Goal: Task Accomplishment & Management: Use online tool/utility

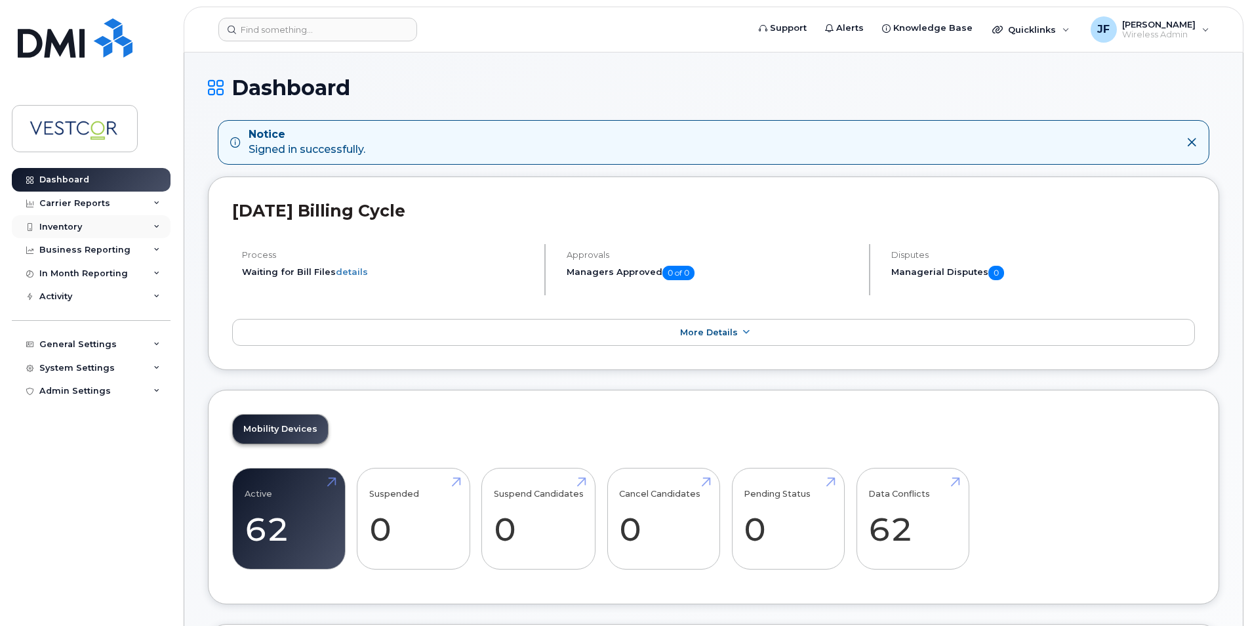
click at [77, 224] on div "Inventory" at bounding box center [60, 227] width 43 height 10
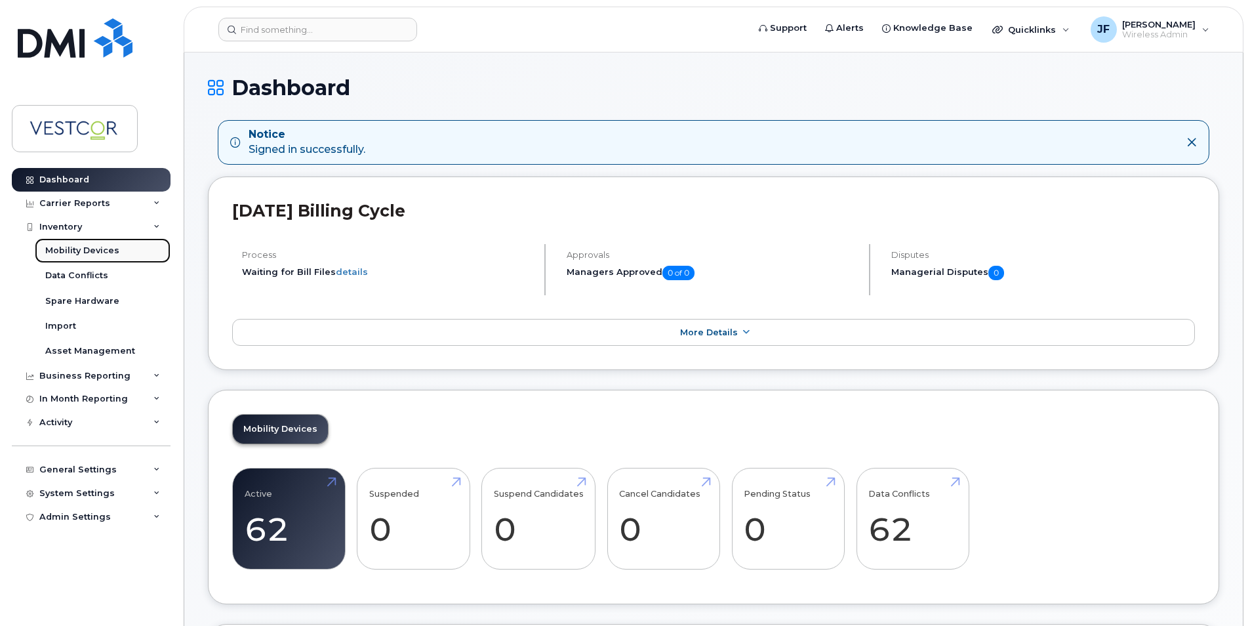
click at [98, 256] on div "Mobility Devices" at bounding box center [82, 251] width 74 height 12
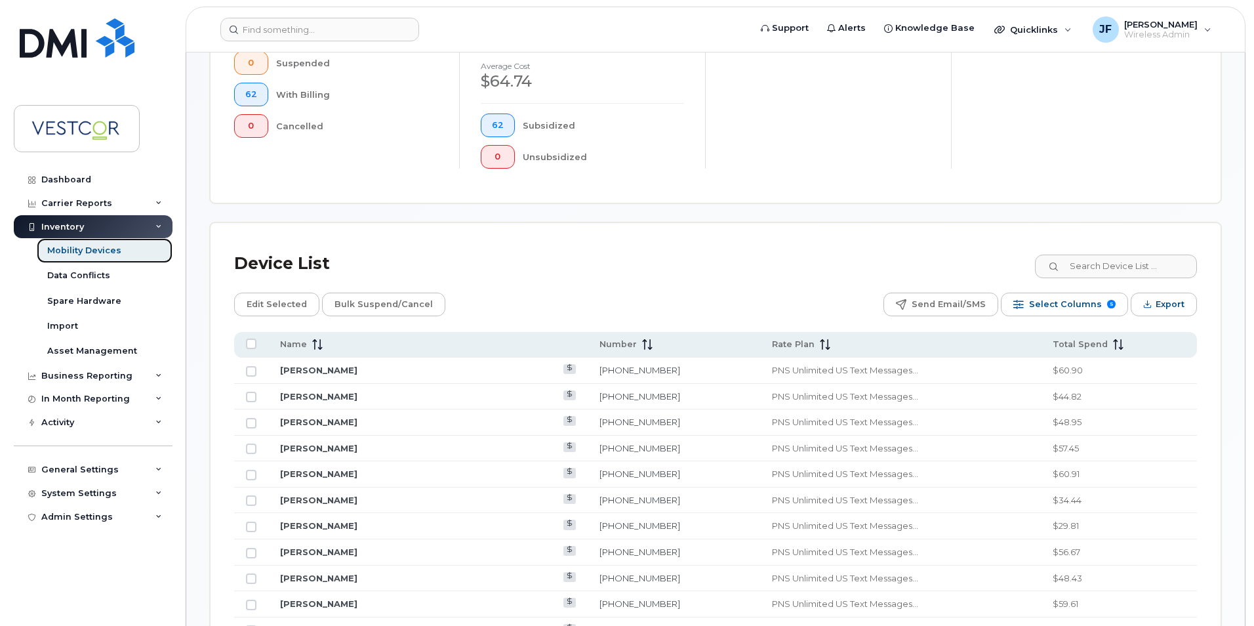
scroll to position [394, 0]
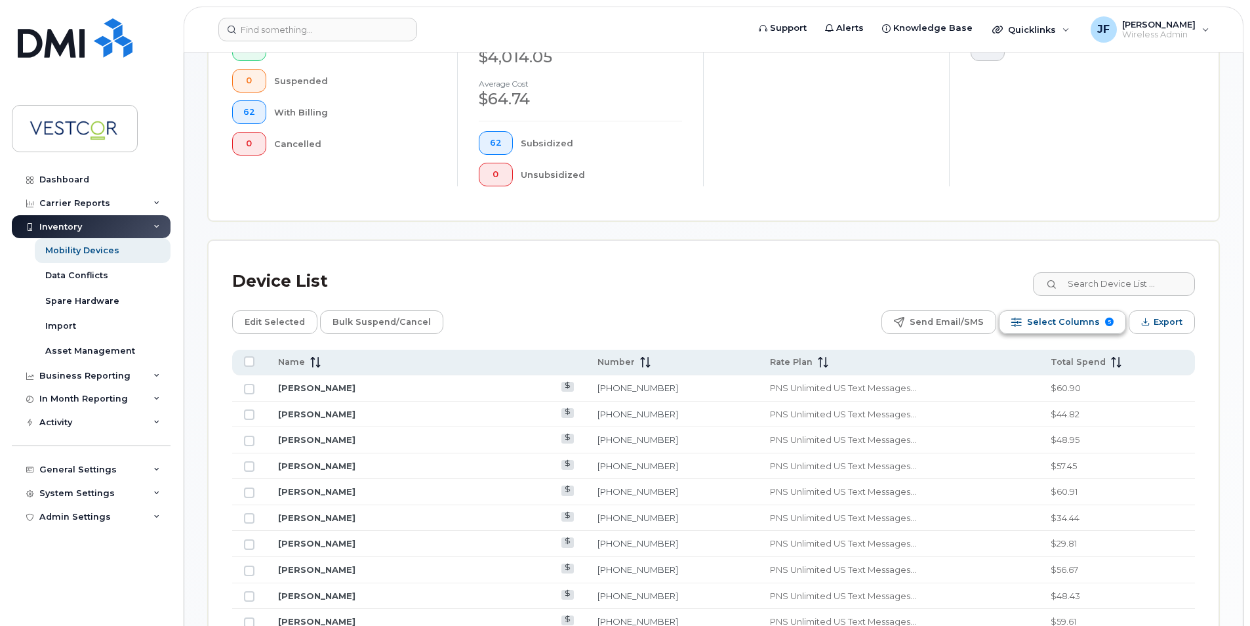
click at [1054, 326] on span "Select Columns" at bounding box center [1063, 322] width 73 height 20
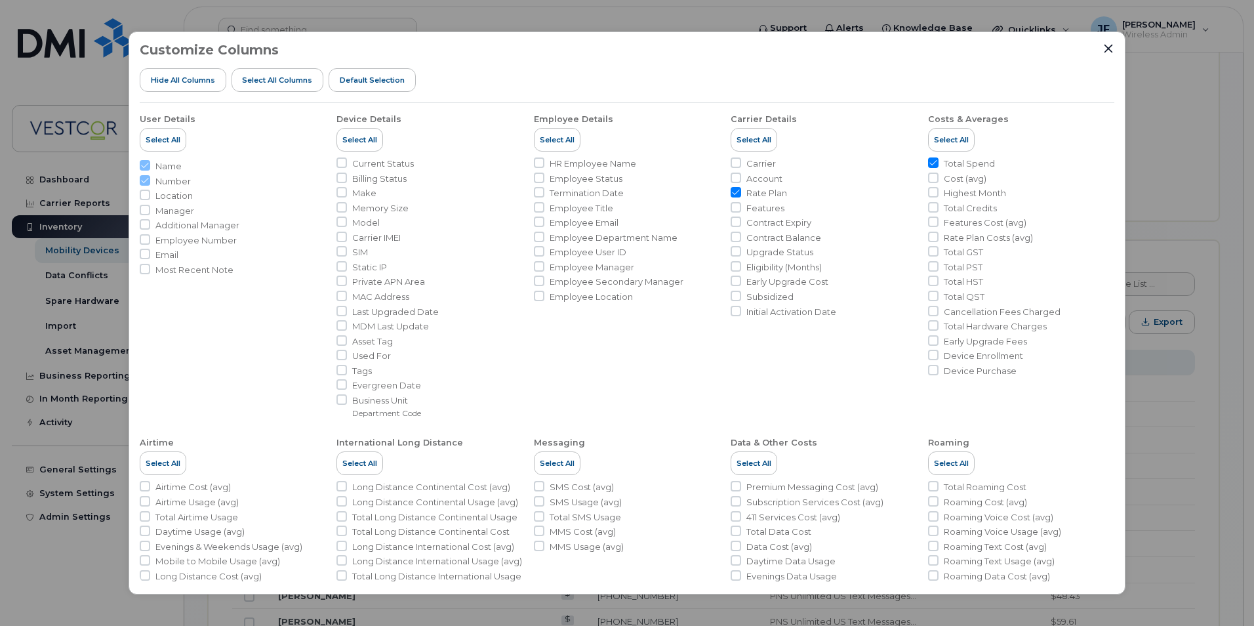
drag, startPoint x: 341, startPoint y: 192, endPoint x: 357, endPoint y: 236, distance: 47.3
click at [341, 191] on input "Make" at bounding box center [341, 192] width 10 height 10
checkbox input "true"
click at [340, 226] on input "Model" at bounding box center [341, 221] width 10 height 10
checkbox input "true"
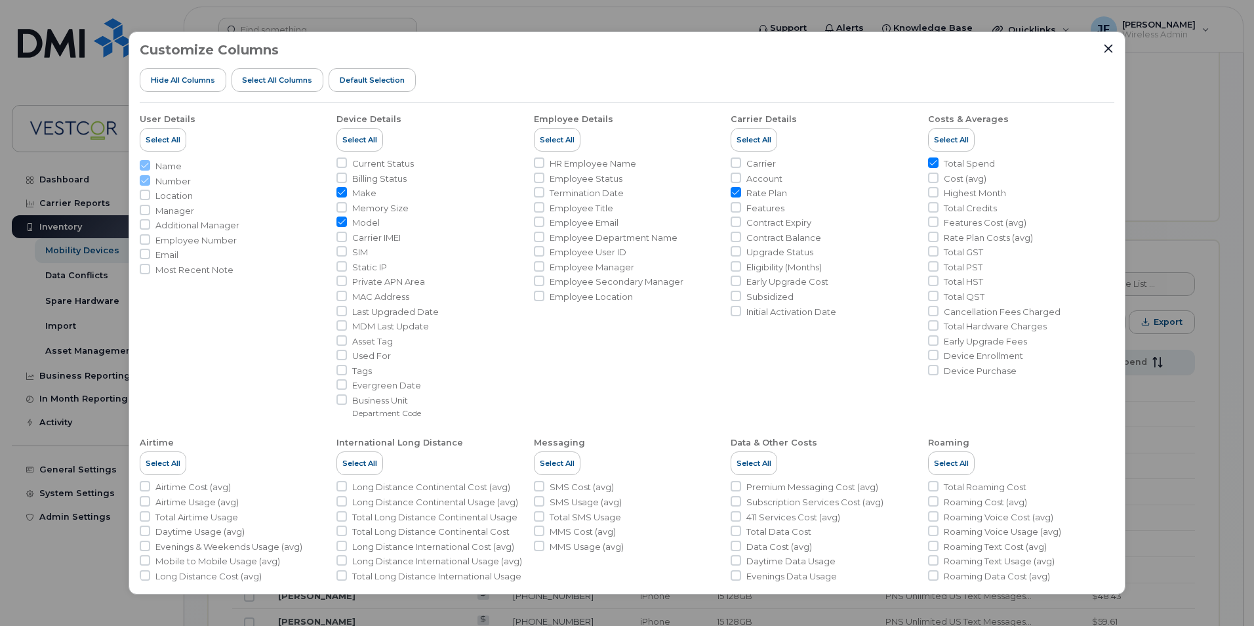
click at [1192, 425] on div "Customize Columns Hide All Columns Select all Columns Default Selection User De…" at bounding box center [627, 313] width 1254 height 626
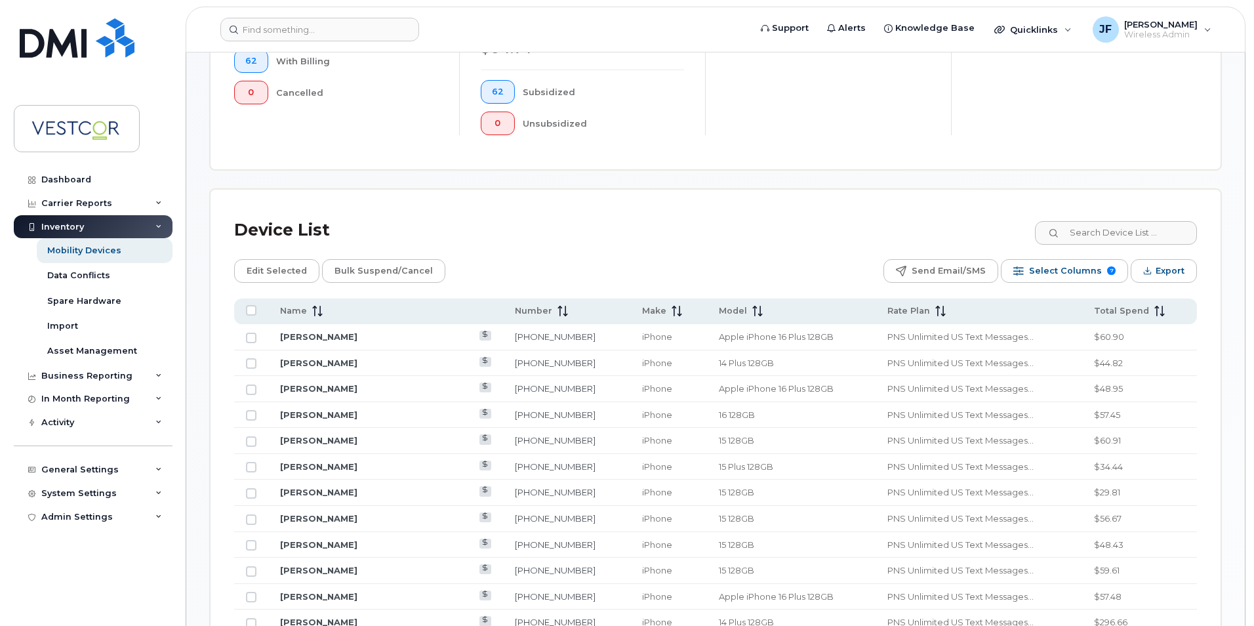
scroll to position [446, 0]
click at [1022, 270] on div "Select Columns 7" at bounding box center [1016, 269] width 10 height 10
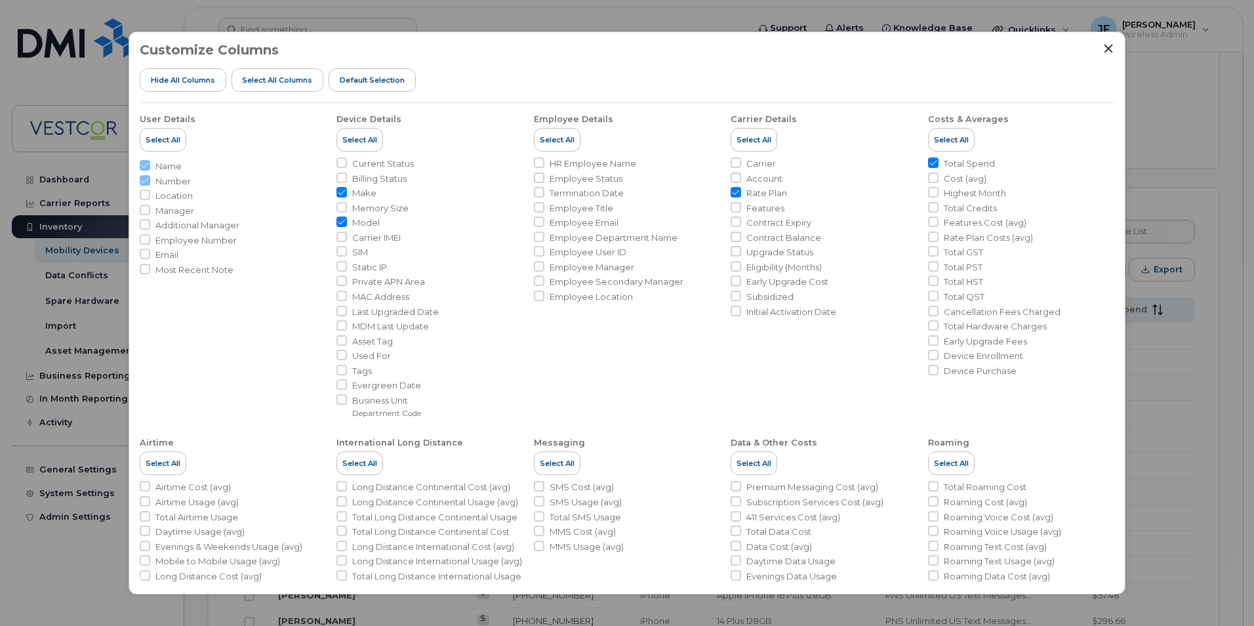
click at [733, 190] on input "Rate Plan" at bounding box center [736, 192] width 10 height 10
checkbox input "false"
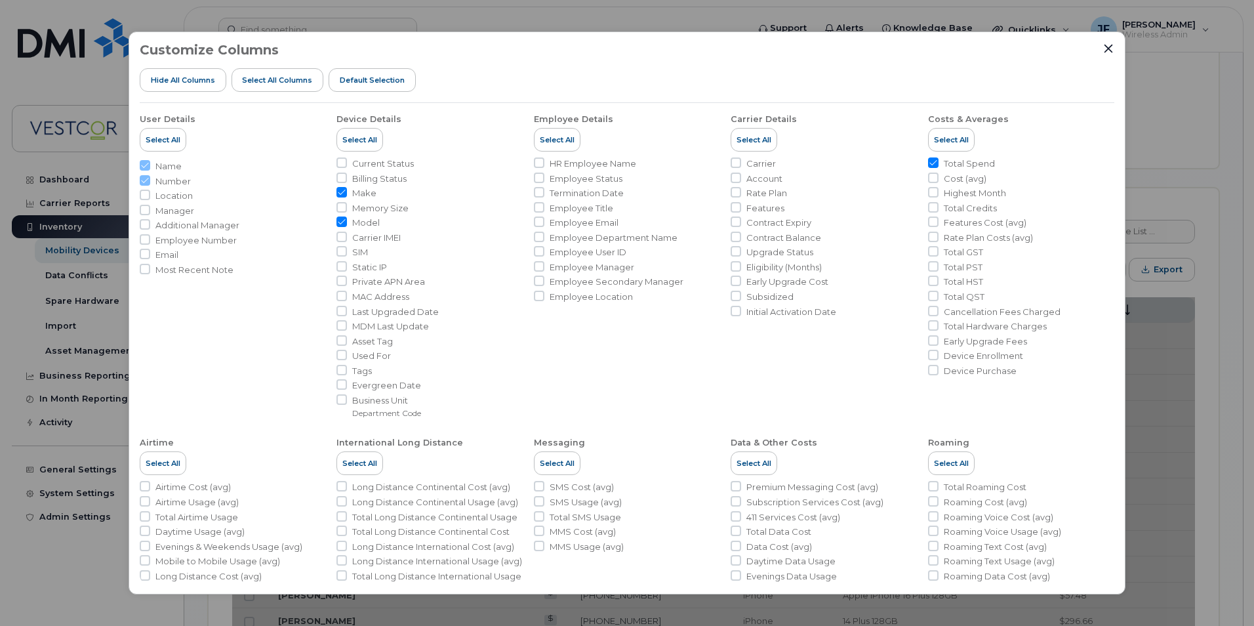
click at [929, 163] on input "Total Spend" at bounding box center [933, 162] width 10 height 10
checkbox input "false"
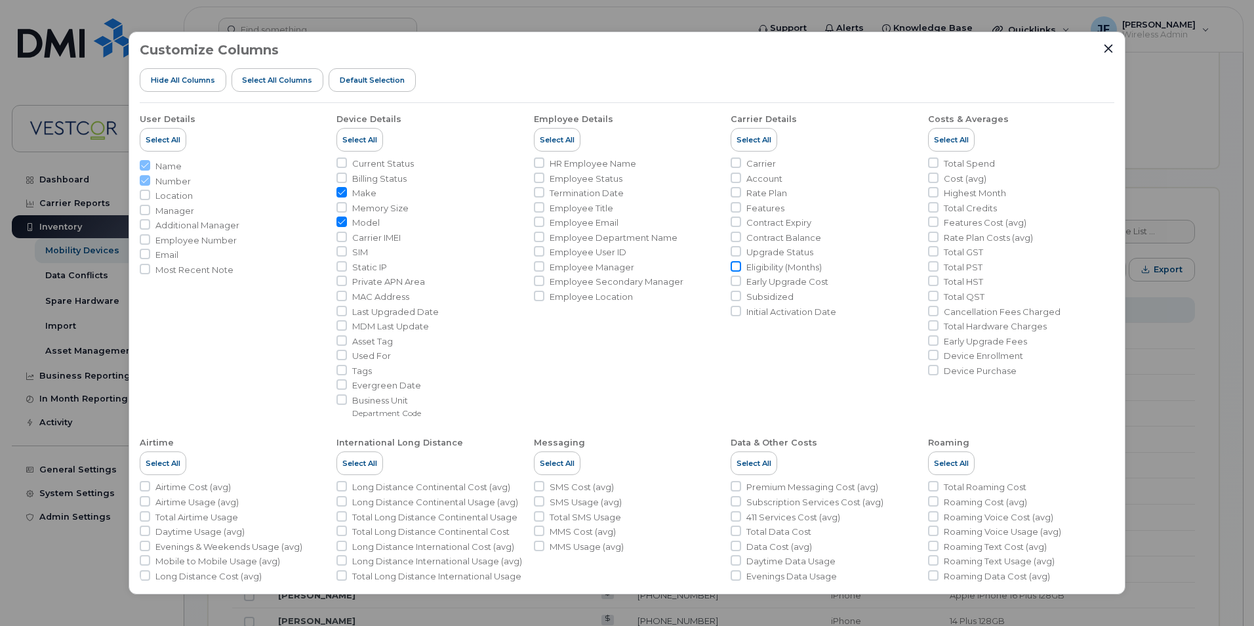
click at [731, 268] on input "Eligibility (Months)" at bounding box center [736, 266] width 10 height 10
checkbox input "true"
click at [1112, 51] on icon "Close" at bounding box center [1109, 48] width 9 height 9
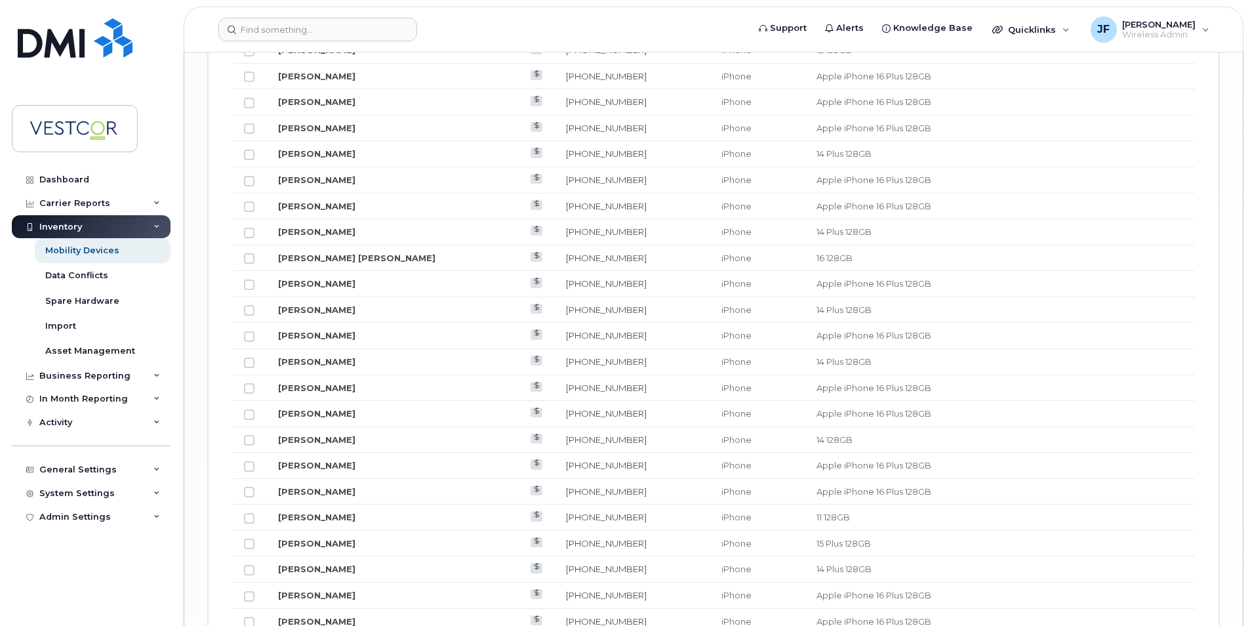
scroll to position [1561, 0]
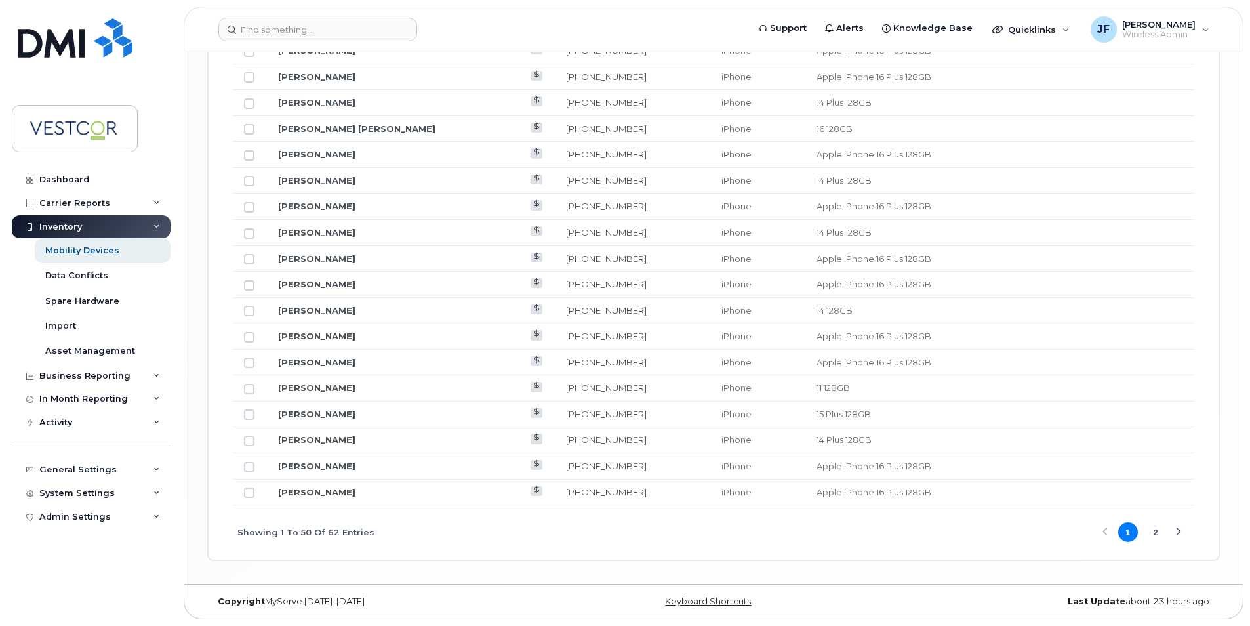
click at [1155, 531] on button "2" at bounding box center [1156, 532] width 20 height 20
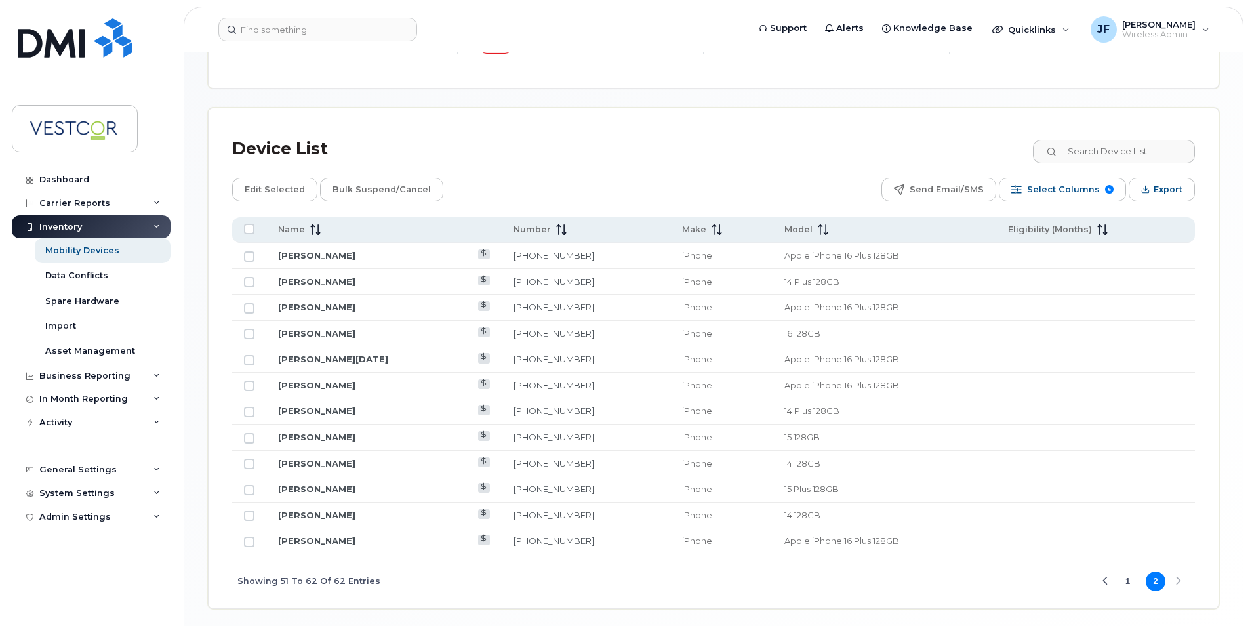
scroll to position [575, 0]
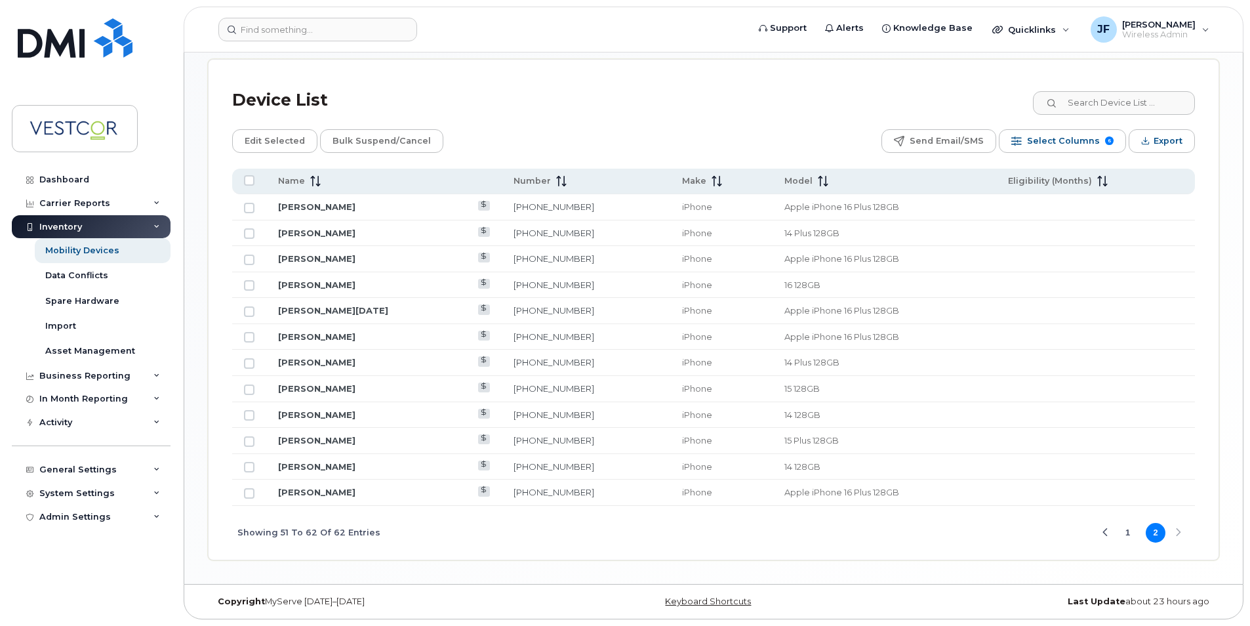
click at [1131, 530] on button "1" at bounding box center [1128, 533] width 20 height 20
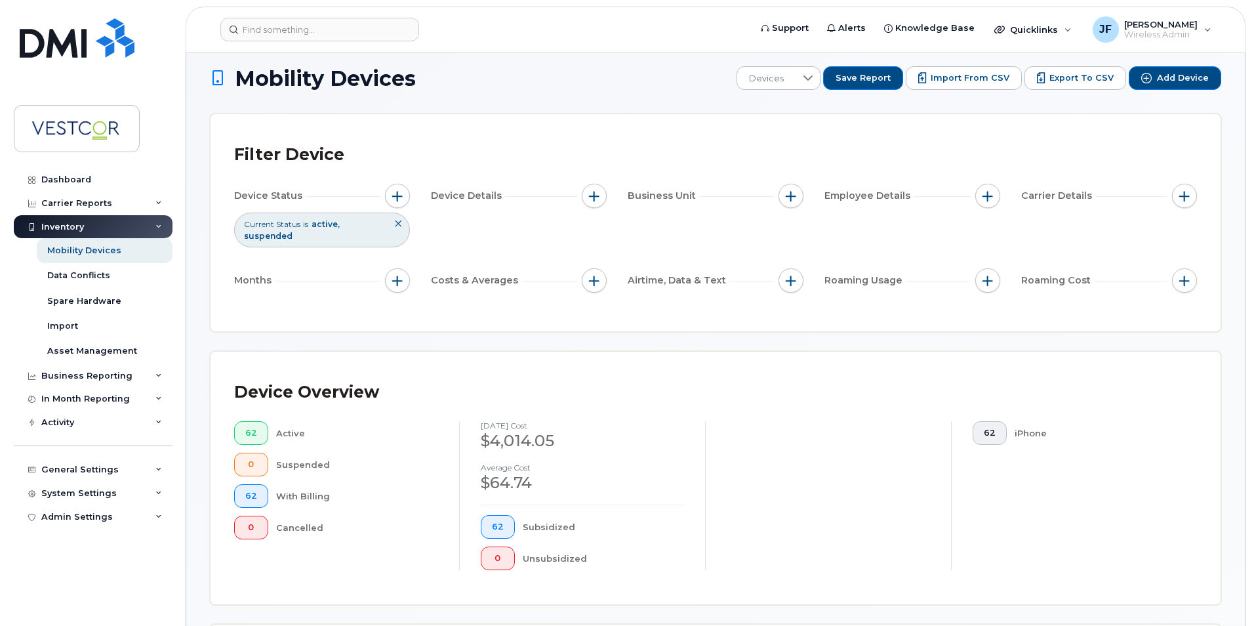
scroll to position [262, 0]
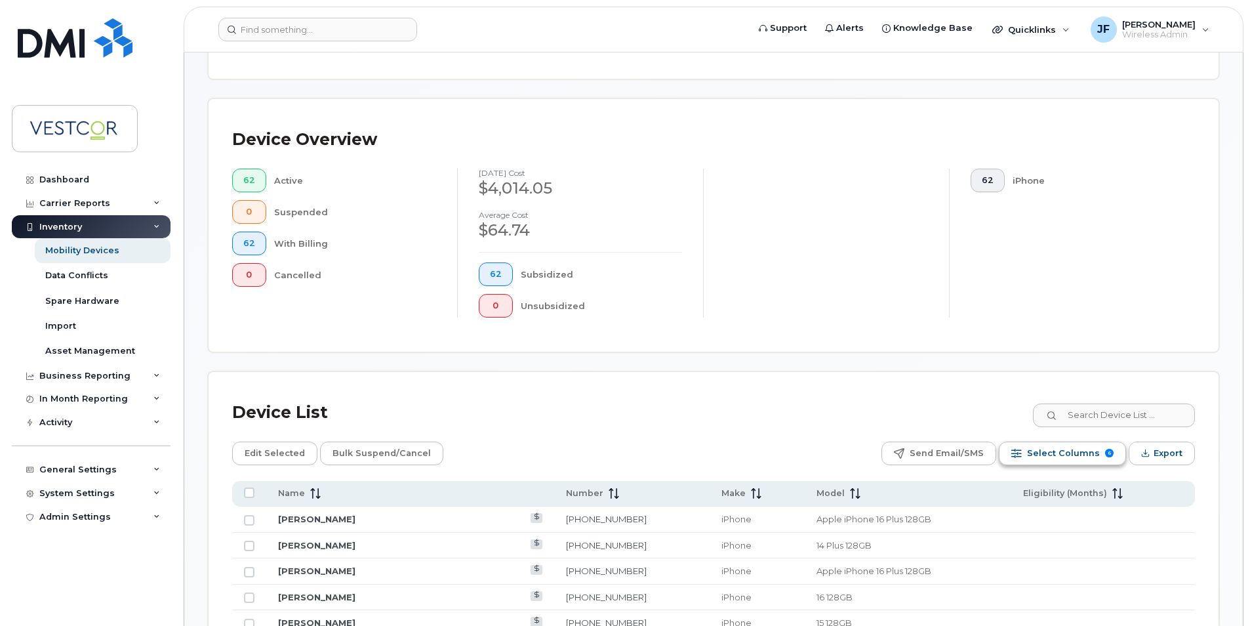
click at [1054, 449] on span "Select Columns" at bounding box center [1063, 453] width 73 height 20
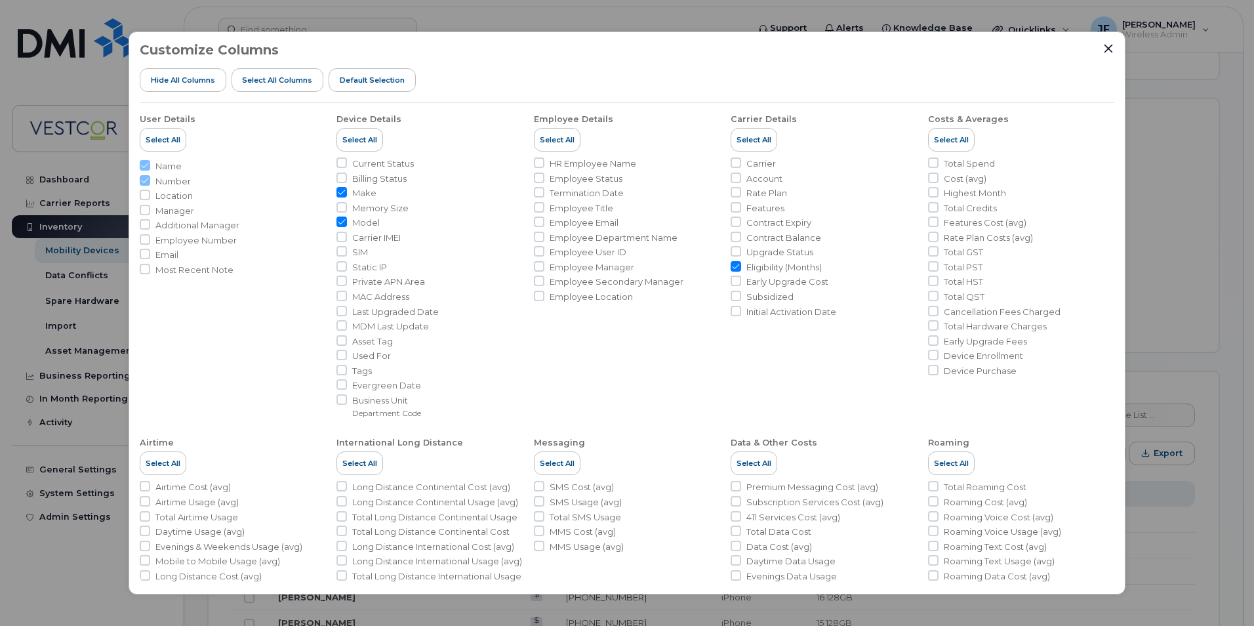
click at [731, 266] on input "Eligibility (Months)" at bounding box center [736, 266] width 10 height 10
checkbox input "false"
click at [737, 254] on input "Upgrade Status" at bounding box center [736, 251] width 10 height 10
checkbox input "true"
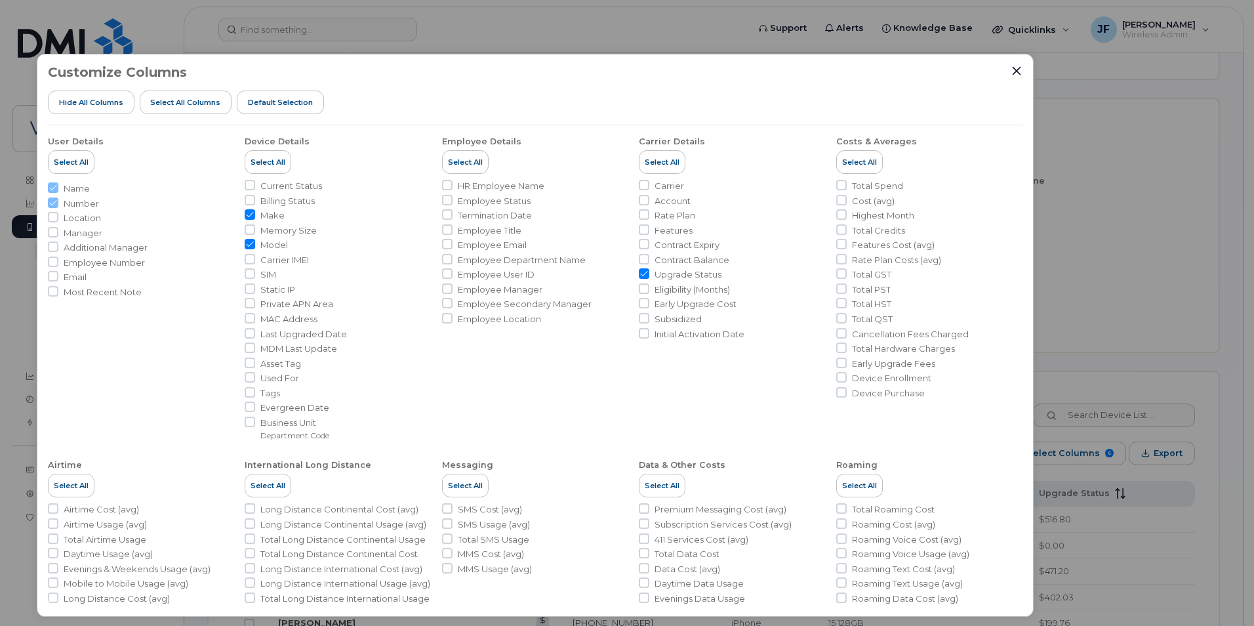
drag, startPoint x: 814, startPoint y: 66, endPoint x: 807, endPoint y: 97, distance: 32.3
click at [807, 97] on div "Customize Columns Hide All Columns Select all Columns Default Selection" at bounding box center [535, 95] width 975 height 60
click at [643, 246] on input "Contract Expiry" at bounding box center [644, 244] width 10 height 10
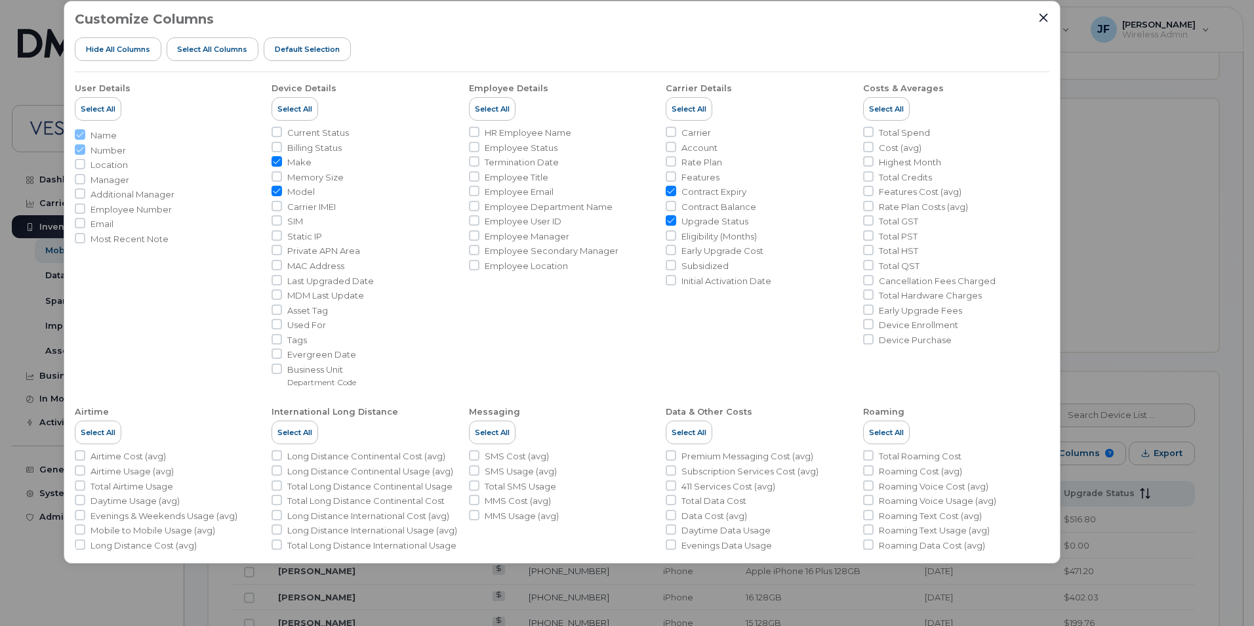
drag, startPoint x: 757, startPoint y: 80, endPoint x: 784, endPoint y: 3, distance: 81.3
click at [784, 3] on div "Customize Columns Hide All Columns Select all Columns Default Selection User De…" at bounding box center [562, 282] width 997 height 563
click at [704, 189] on span "Contract Expiry" at bounding box center [714, 192] width 65 height 12
click at [676, 189] on input "Contract Expiry" at bounding box center [671, 191] width 10 height 10
checkbox input "false"
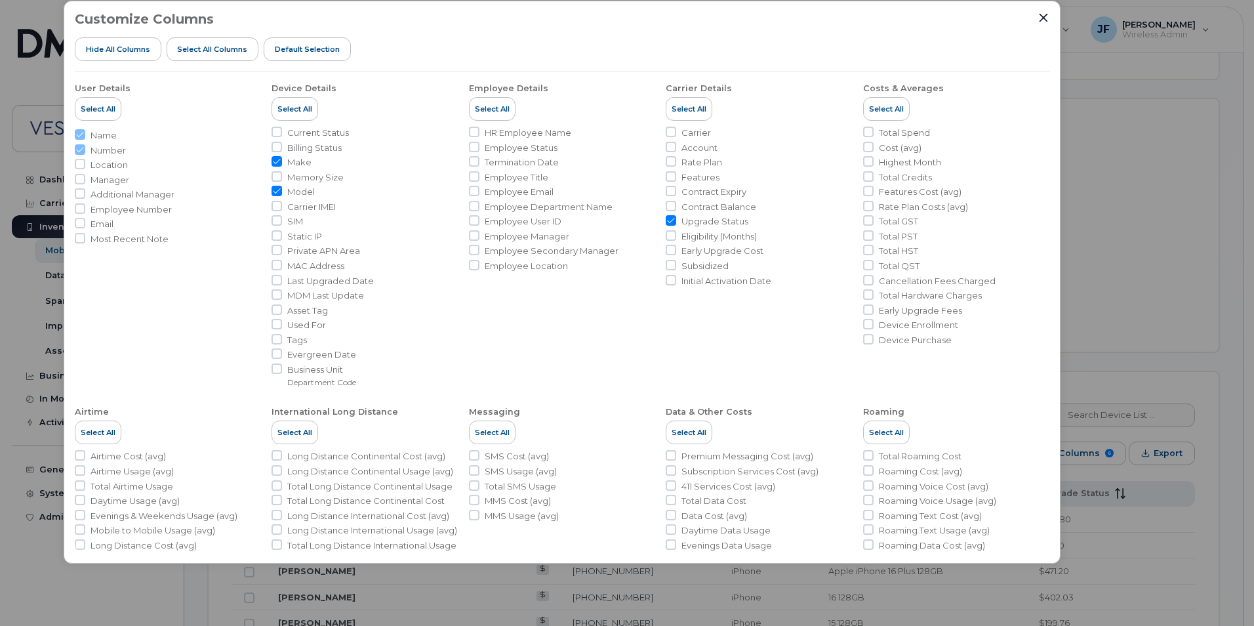
click at [716, 235] on span "Eligibility (Months)" at bounding box center [719, 236] width 75 height 12
click at [676, 235] on input "Eligibility (Months)" at bounding box center [671, 235] width 10 height 10
checkbox input "true"
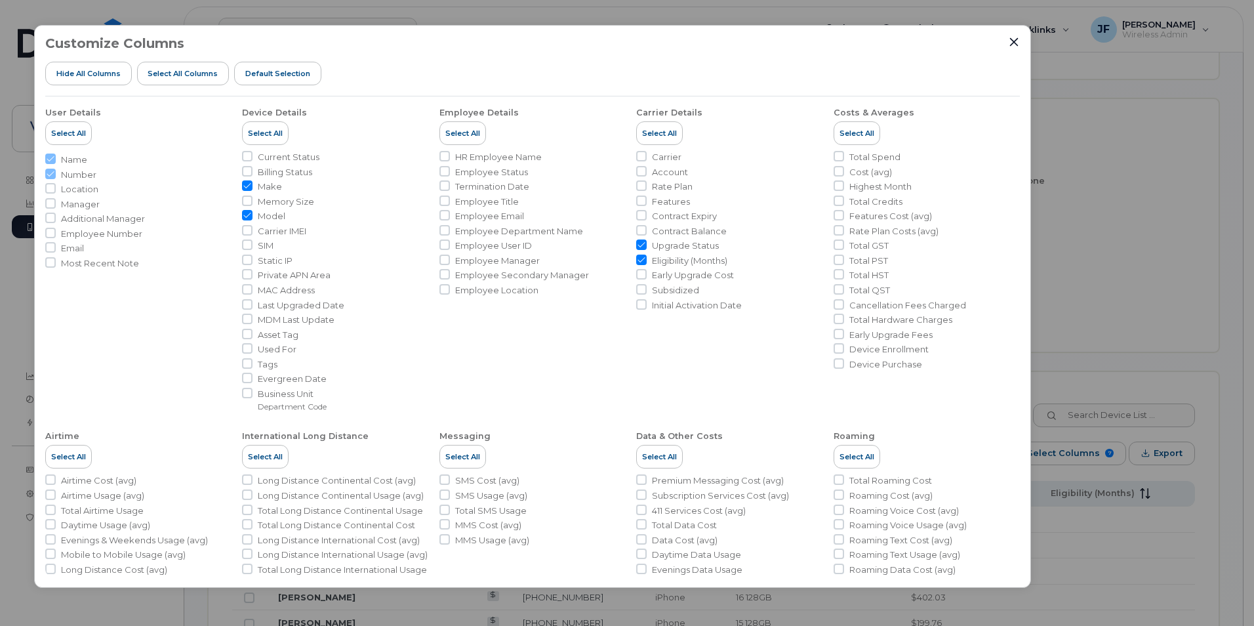
drag, startPoint x: 860, startPoint y: 16, endPoint x: 483, endPoint y: 302, distance: 473.7
click at [483, 302] on div "Customize Columns Hide All Columns Select all Columns Default Selection User De…" at bounding box center [532, 306] width 997 height 563
click at [1021, 48] on div "Customize Columns Hide All Columns Select all Columns Default Selection User De…" at bounding box center [532, 306] width 997 height 563
click at [1013, 43] on icon "Close" at bounding box center [1014, 41] width 9 height 9
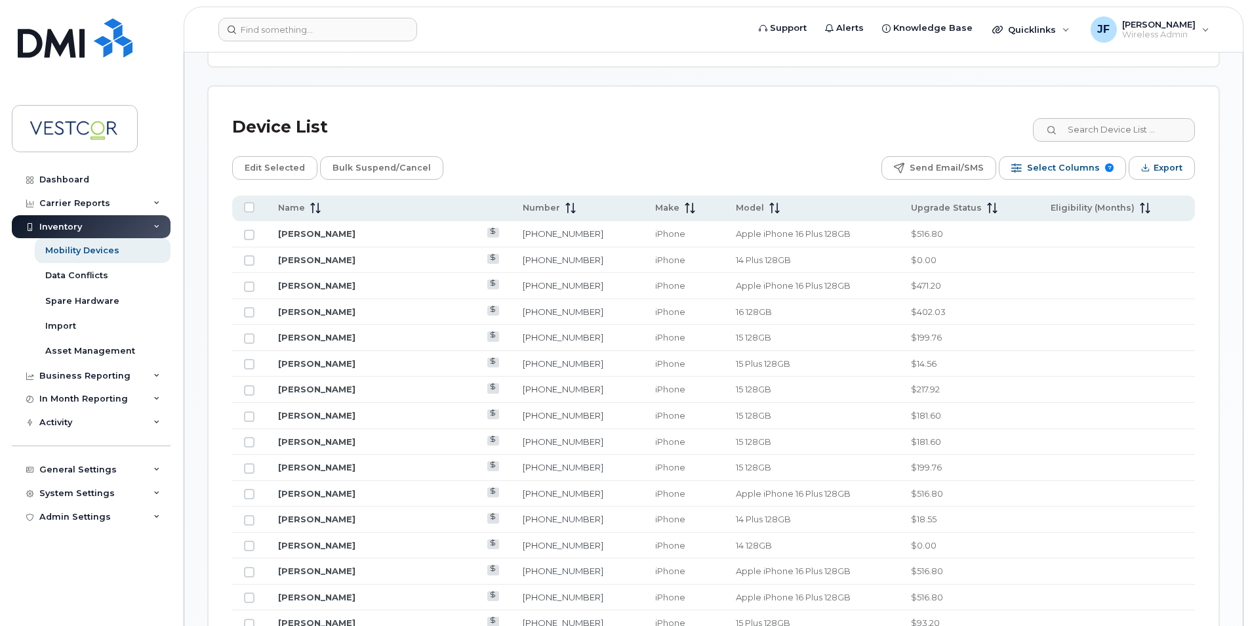
scroll to position [394, 0]
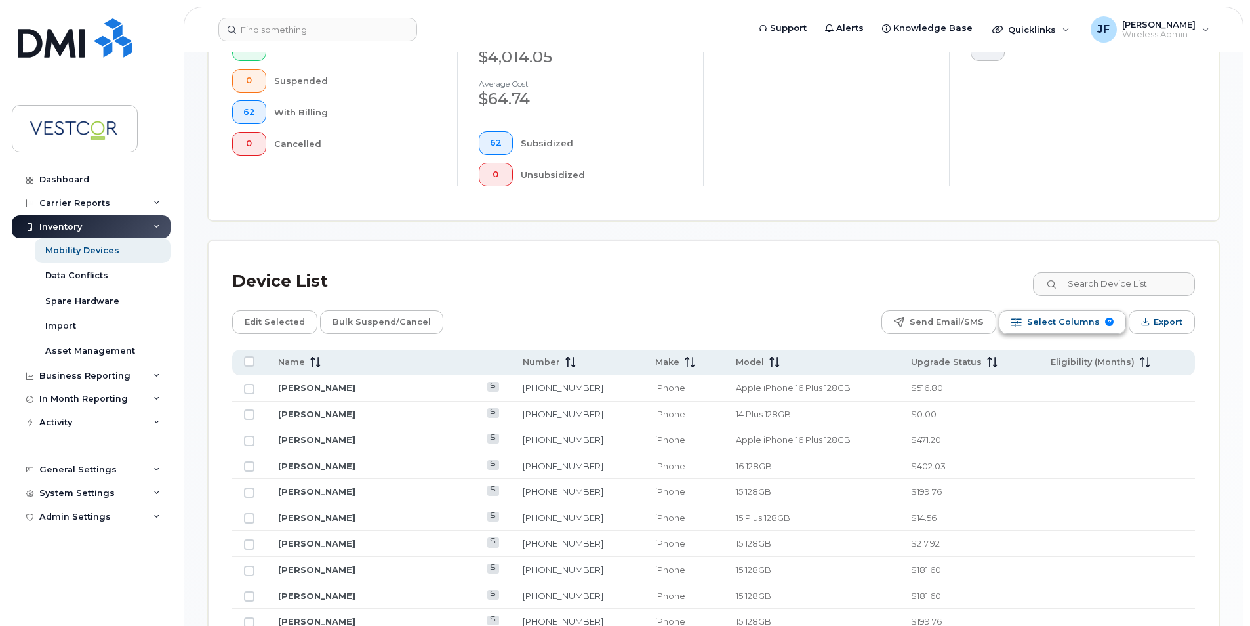
click at [1096, 314] on span "Select Columns" at bounding box center [1063, 322] width 73 height 20
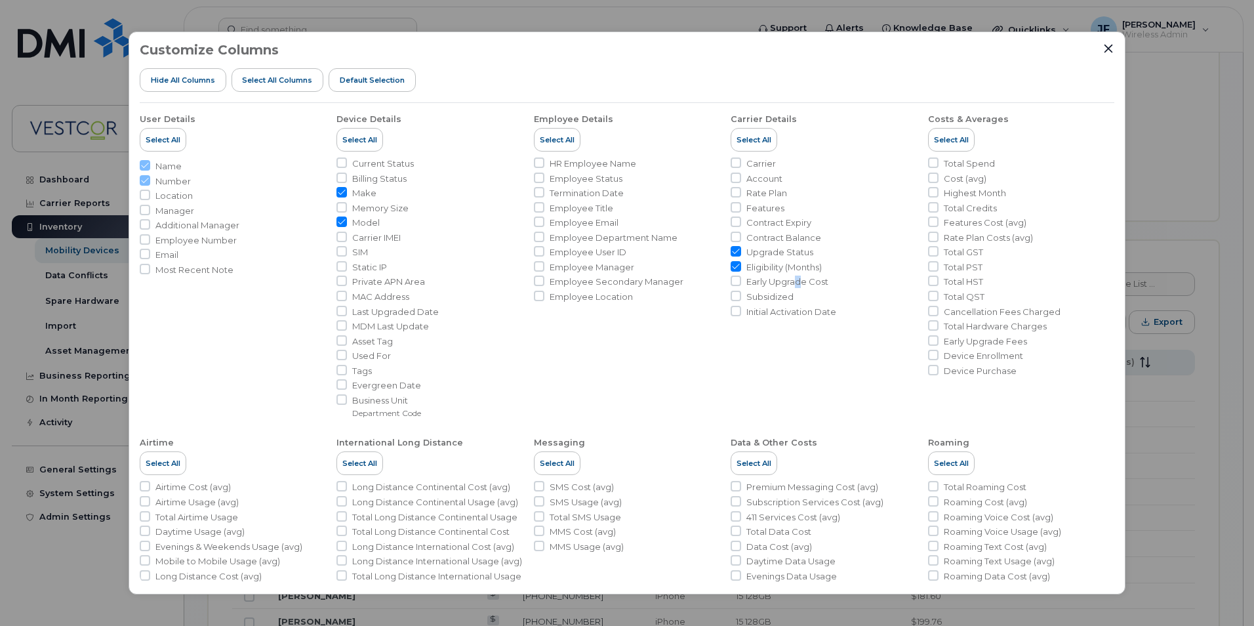
click at [794, 283] on span "Early Upgrade Cost" at bounding box center [787, 281] width 82 height 12
click at [741, 283] on input "Early Upgrade Cost" at bounding box center [736, 280] width 10 height 10
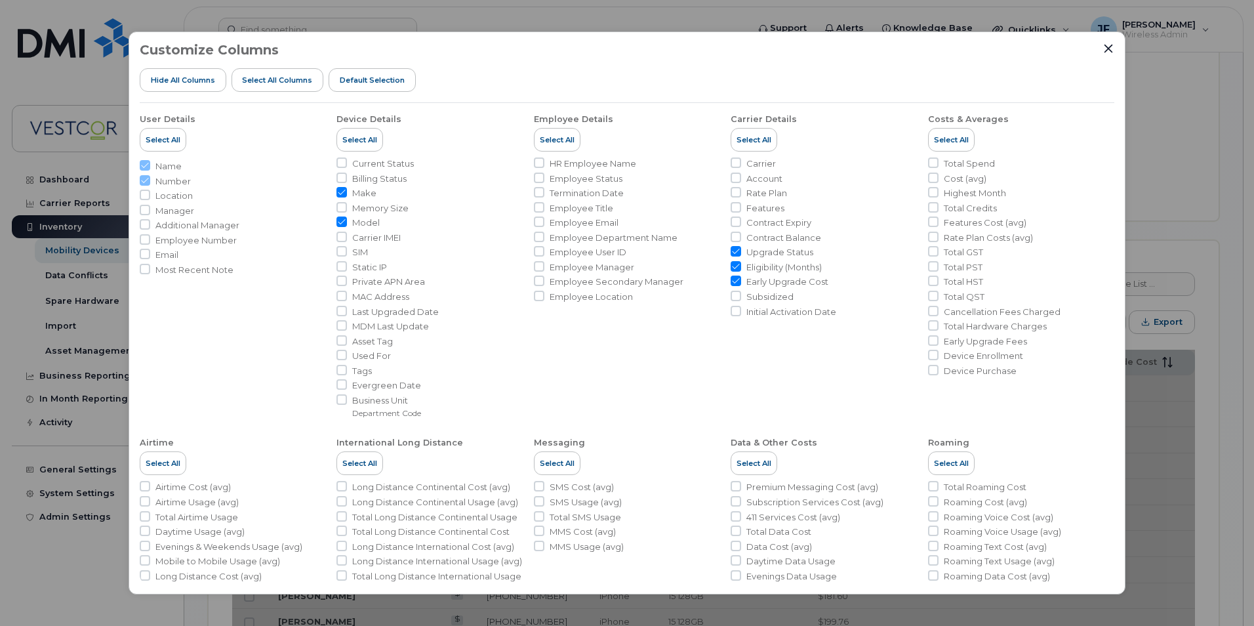
click at [794, 283] on span "Early Upgrade Cost" at bounding box center [787, 281] width 82 height 12
click at [741, 283] on input "Early Upgrade Cost" at bounding box center [736, 280] width 10 height 10
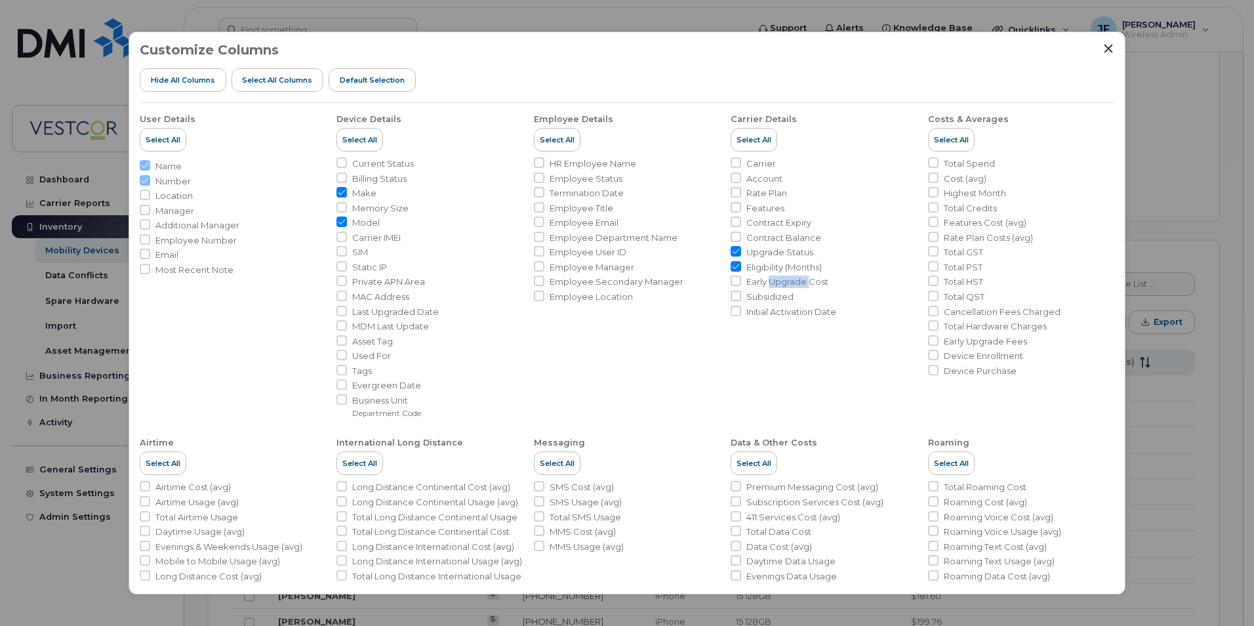
click at [794, 283] on span "Early Upgrade Cost" at bounding box center [787, 281] width 82 height 12
click at [741, 283] on input "Early Upgrade Cost" at bounding box center [736, 280] width 10 height 10
checkbox input "true"
click at [1106, 48] on icon "Close" at bounding box center [1108, 48] width 10 height 10
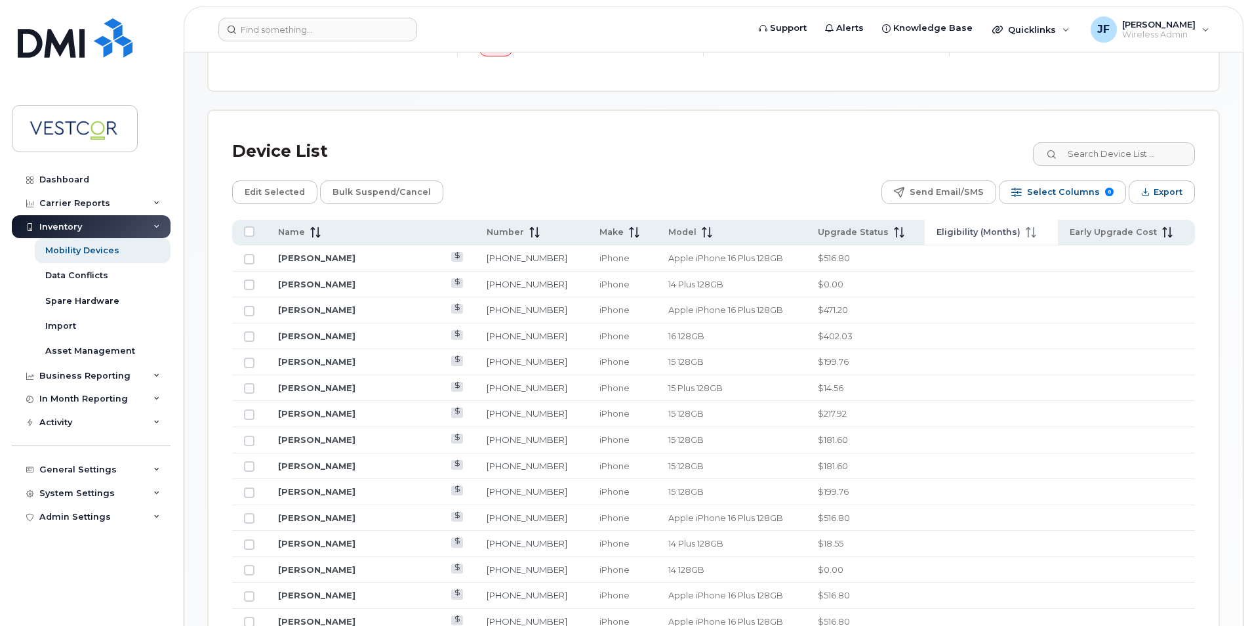
scroll to position [394, 0]
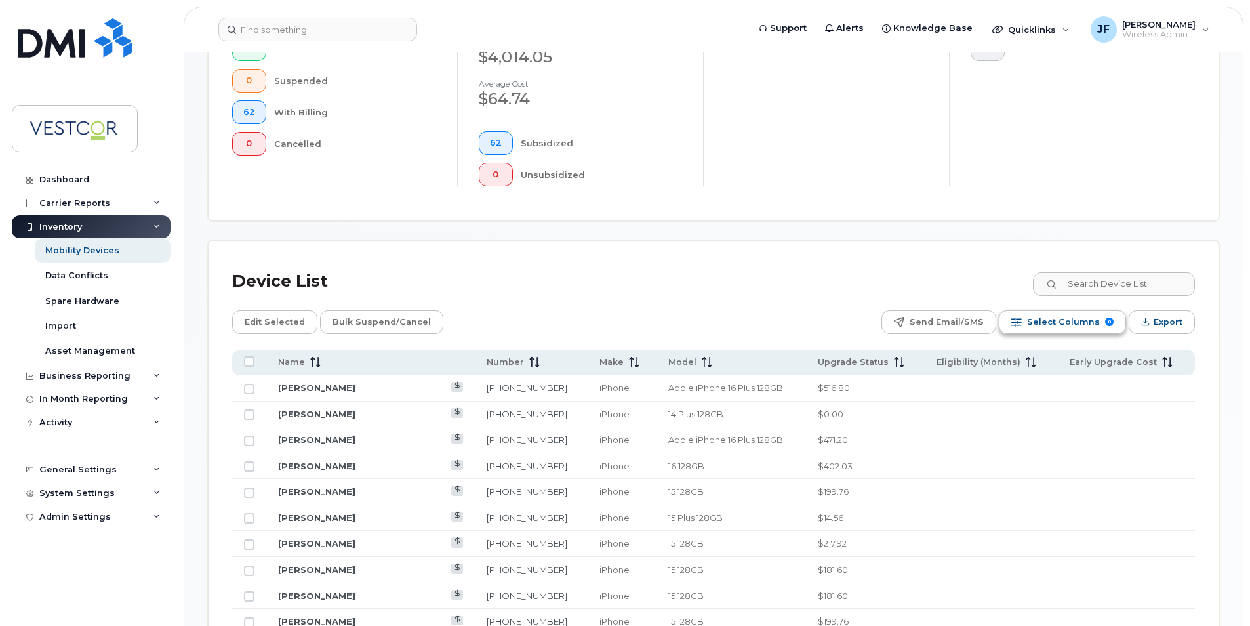
click at [1048, 329] on span "Select Columns" at bounding box center [1063, 322] width 73 height 20
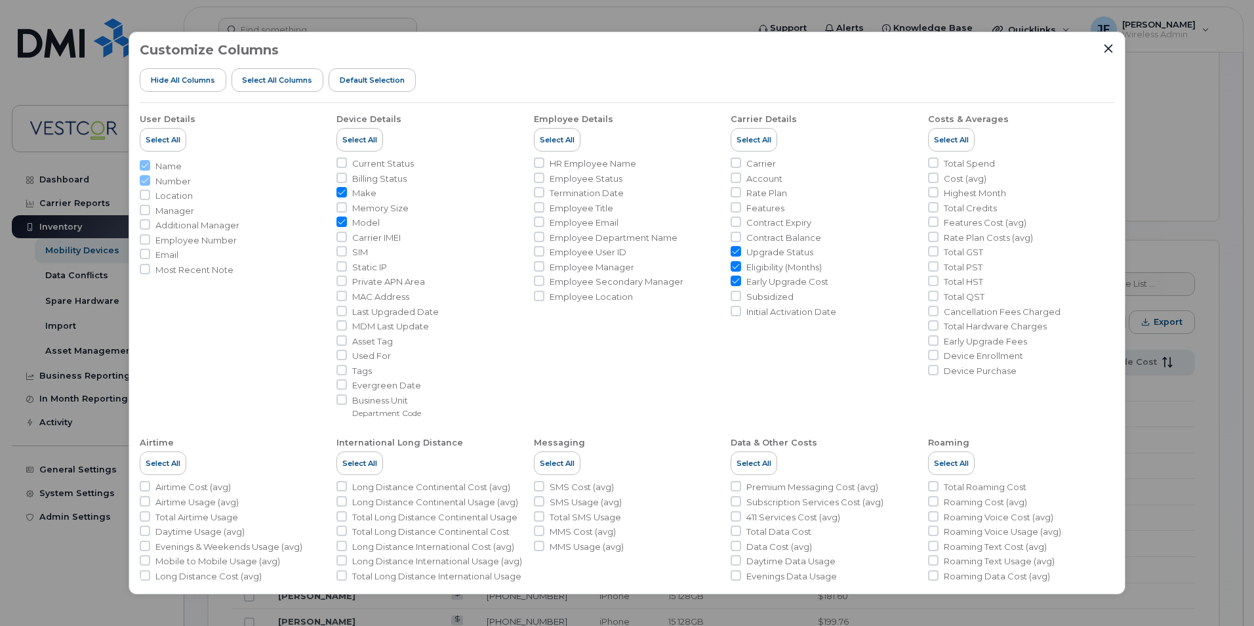
click at [747, 280] on span "Early Upgrade Cost" at bounding box center [787, 281] width 82 height 12
click at [741, 280] on input "Early Upgrade Cost" at bounding box center [736, 280] width 10 height 10
checkbox input "false"
click at [752, 272] on span "Eligibility (Months)" at bounding box center [783, 267] width 75 height 12
click at [741, 272] on input "Eligibility (Months)" at bounding box center [736, 266] width 10 height 10
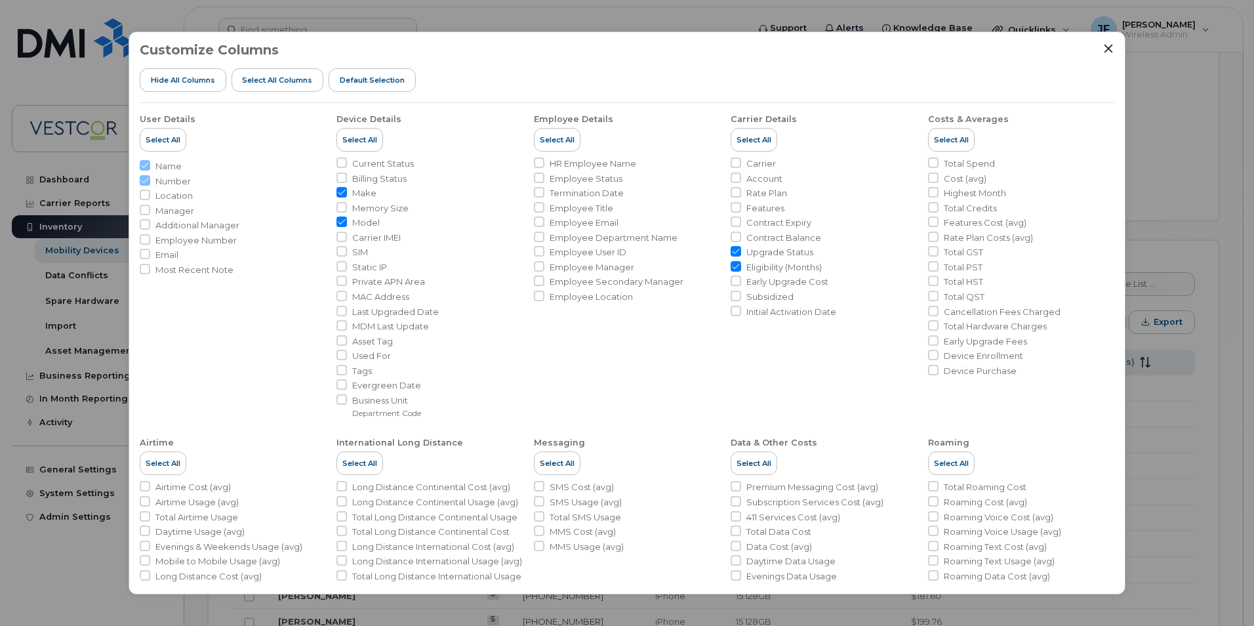
checkbox input "false"
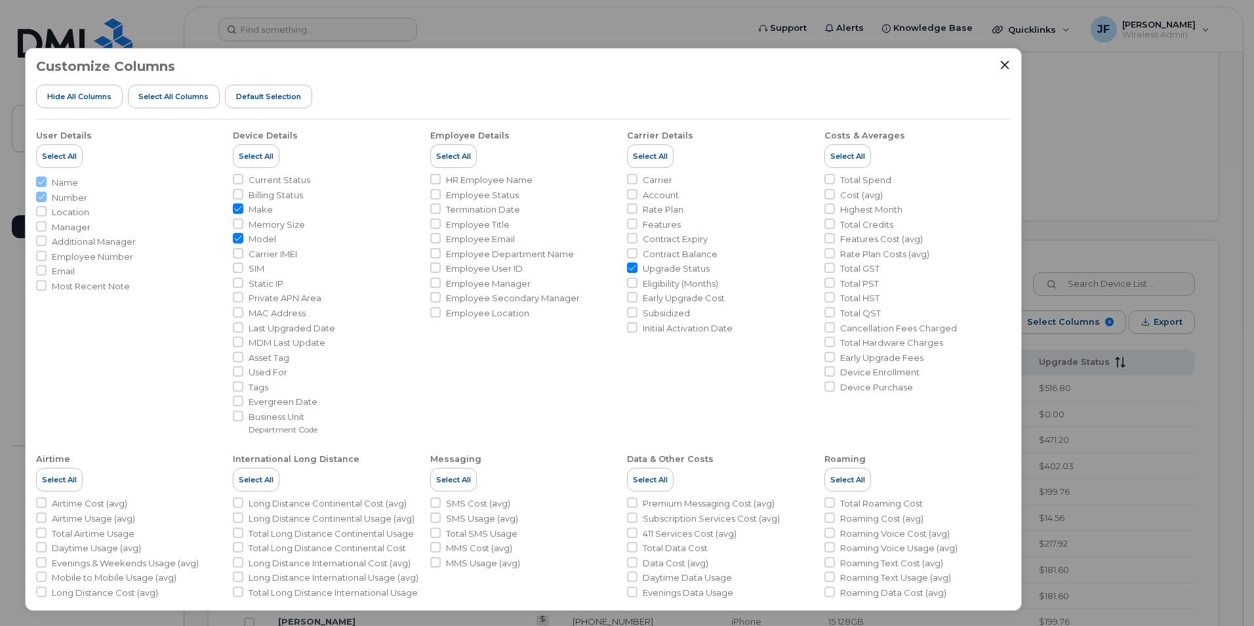
drag, startPoint x: 907, startPoint y: 60, endPoint x: 769, endPoint y: 73, distance: 137.7
click at [769, 73] on div "Customize Columns Hide All Columns Select all Columns Default Selection" at bounding box center [523, 89] width 975 height 60
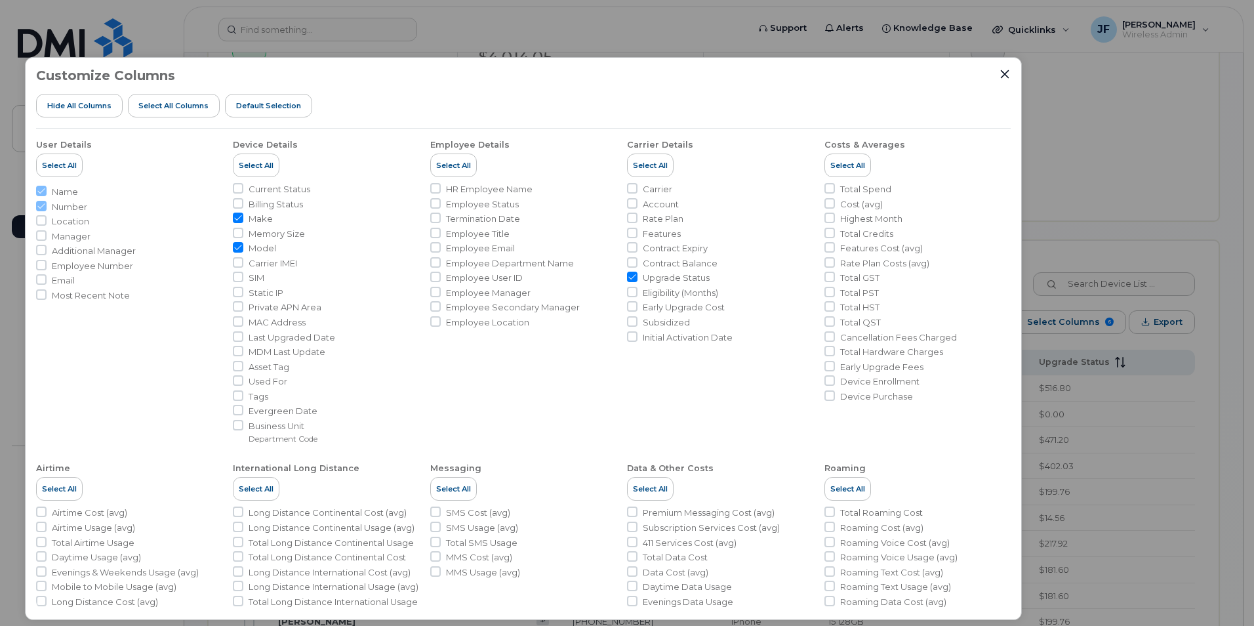
click at [691, 248] on span "Contract Expiry" at bounding box center [675, 248] width 65 height 12
click at [638, 248] on input "Contract Expiry" at bounding box center [632, 247] width 10 height 10
checkbox input "true"
click at [1005, 69] on icon "Close" at bounding box center [1005, 74] width 10 height 10
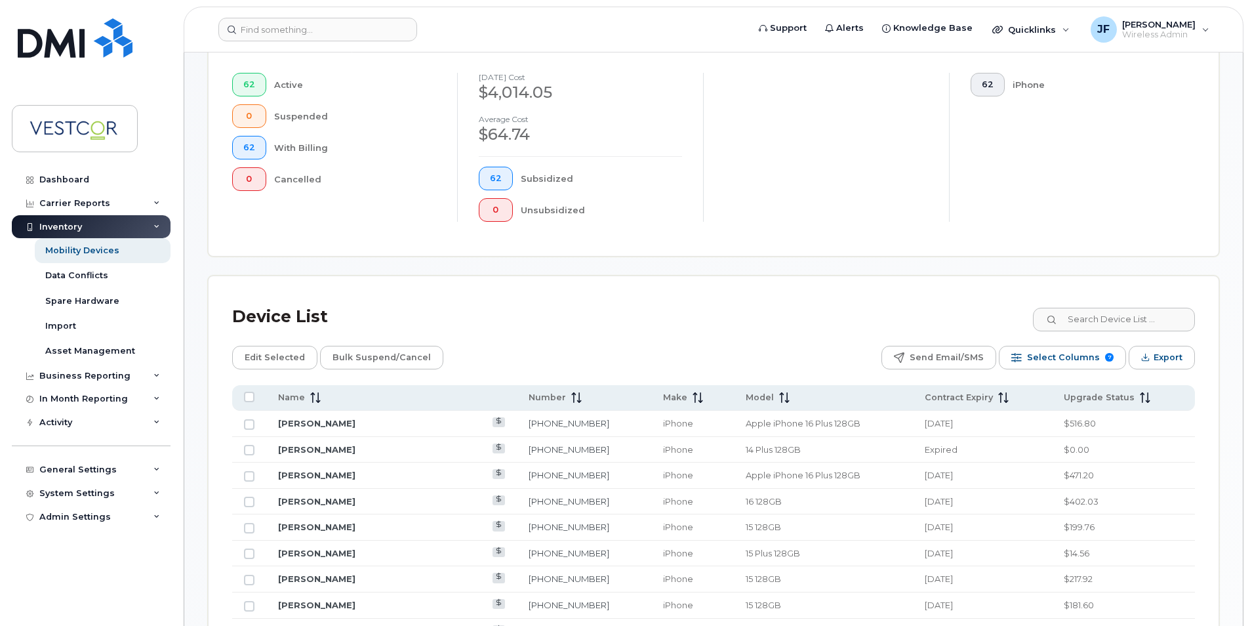
scroll to position [459, 0]
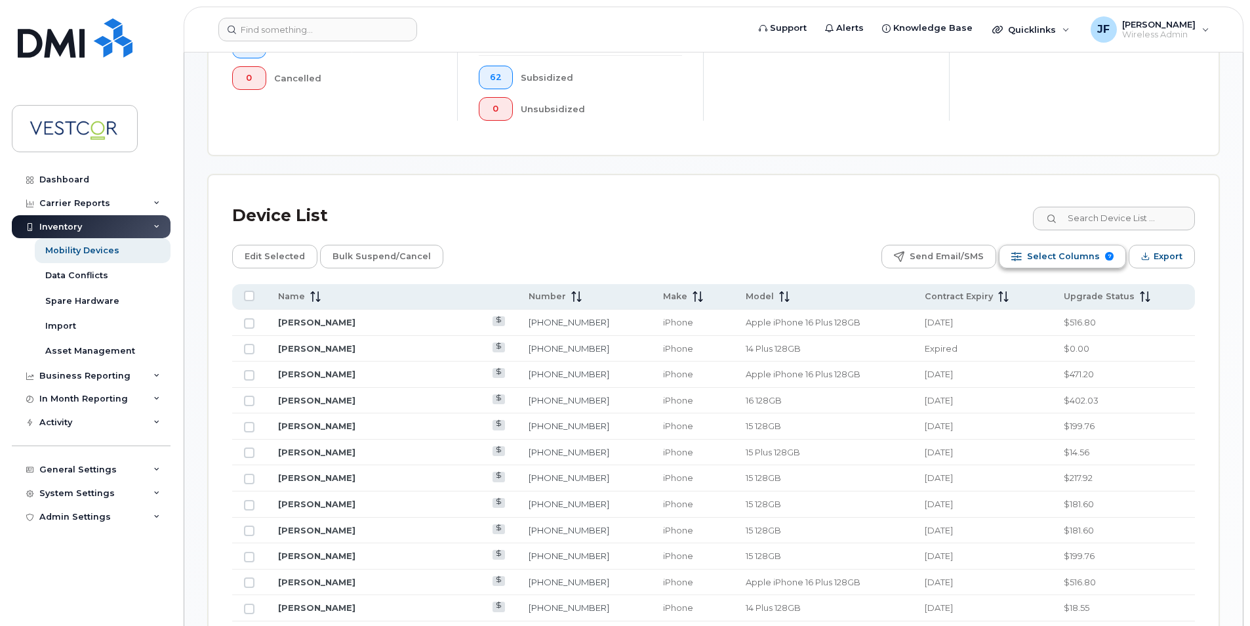
click at [1057, 263] on span "Select Columns" at bounding box center [1063, 257] width 73 height 20
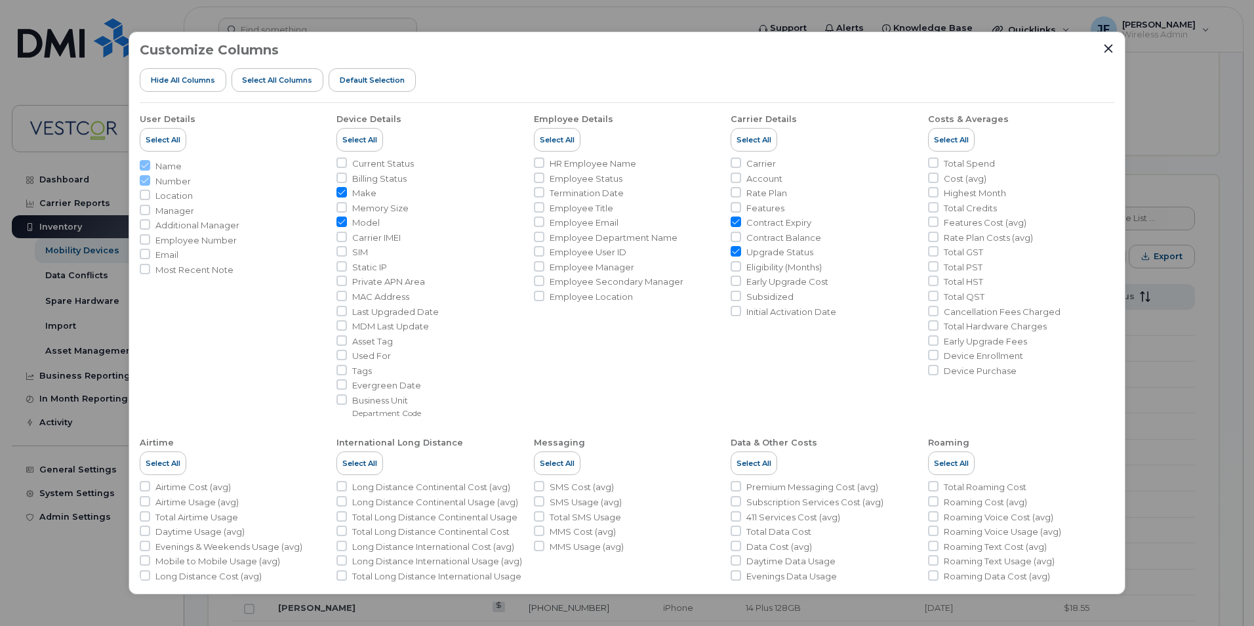
click at [779, 251] on span "Upgrade Status" at bounding box center [779, 252] width 67 height 12
click at [741, 251] on input "Upgrade Status" at bounding box center [736, 251] width 10 height 10
checkbox input "false"
click at [1111, 47] on icon "Close" at bounding box center [1109, 48] width 9 height 9
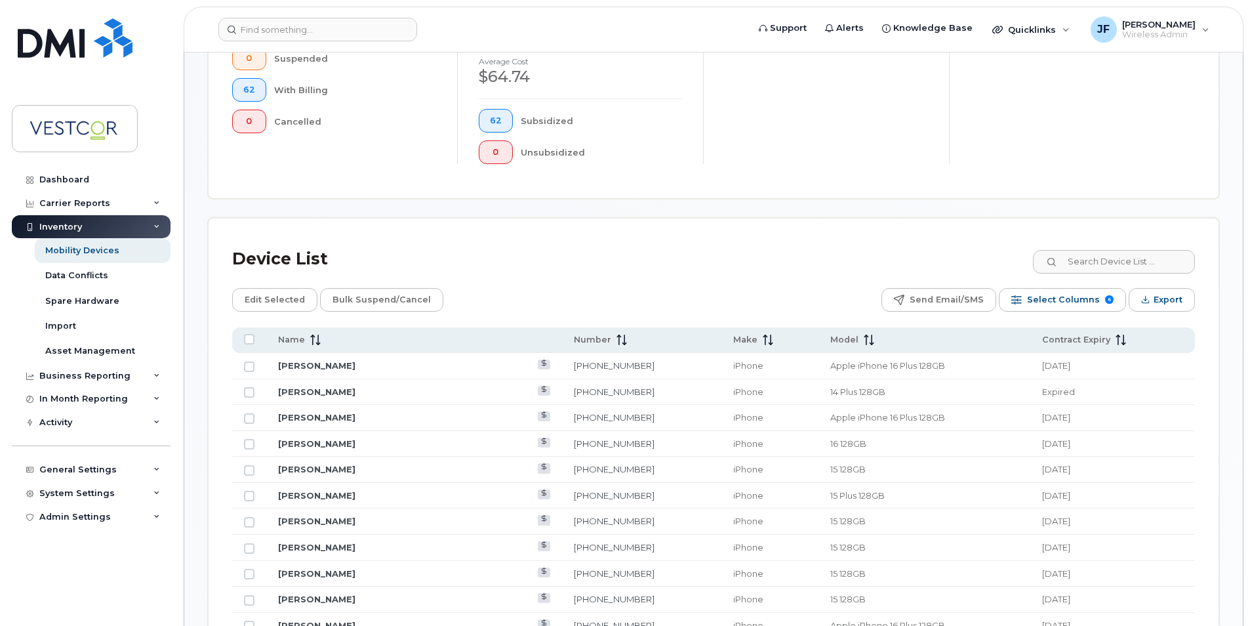
scroll to position [394, 0]
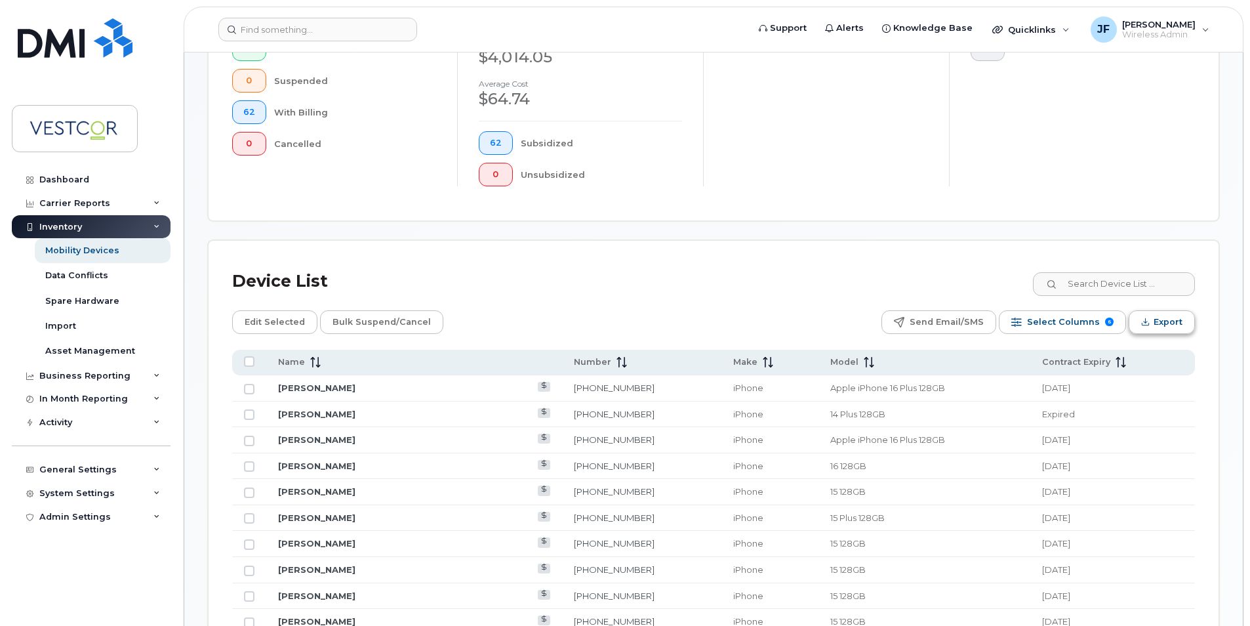
click at [1163, 322] on span "Export" at bounding box center [1168, 322] width 29 height 20
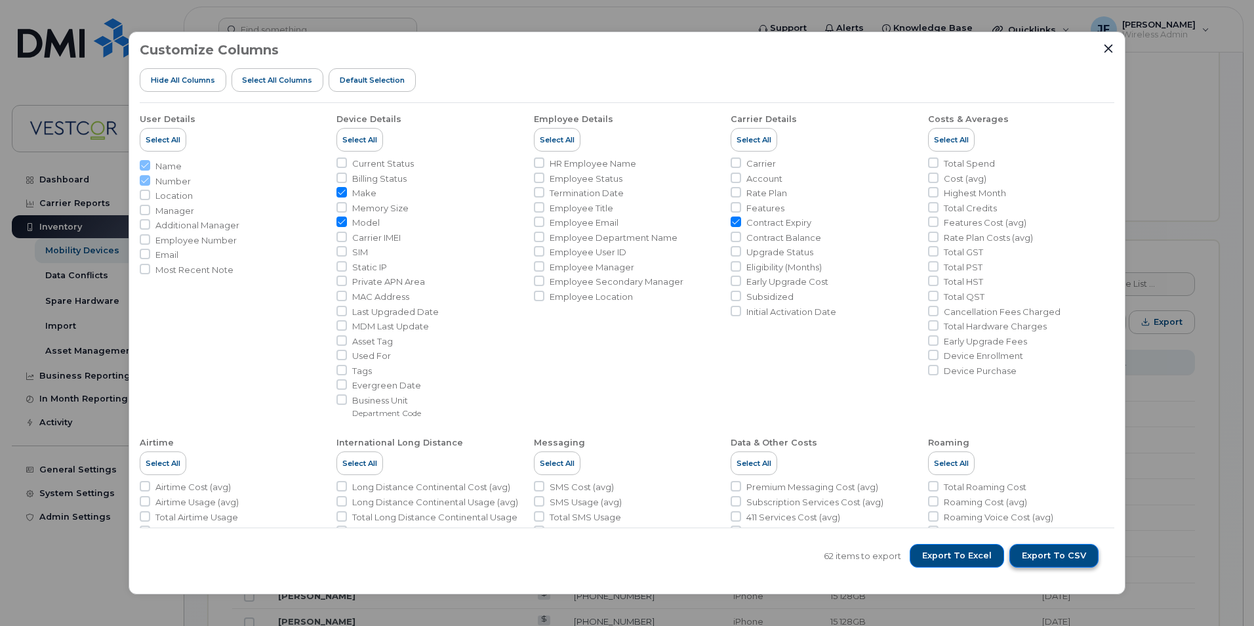
click at [1051, 552] on span "Export to CSV" at bounding box center [1054, 556] width 64 height 12
drag, startPoint x: 1103, startPoint y: 508, endPoint x: 1117, endPoint y: 520, distance: 19.1
click at [1103, 508] on li "Roaming Cost (avg)" at bounding box center [1021, 502] width 186 height 12
click at [1182, 535] on div "Customize Columns Hide All Columns Select all Columns Default Selection User De…" at bounding box center [627, 313] width 1254 height 626
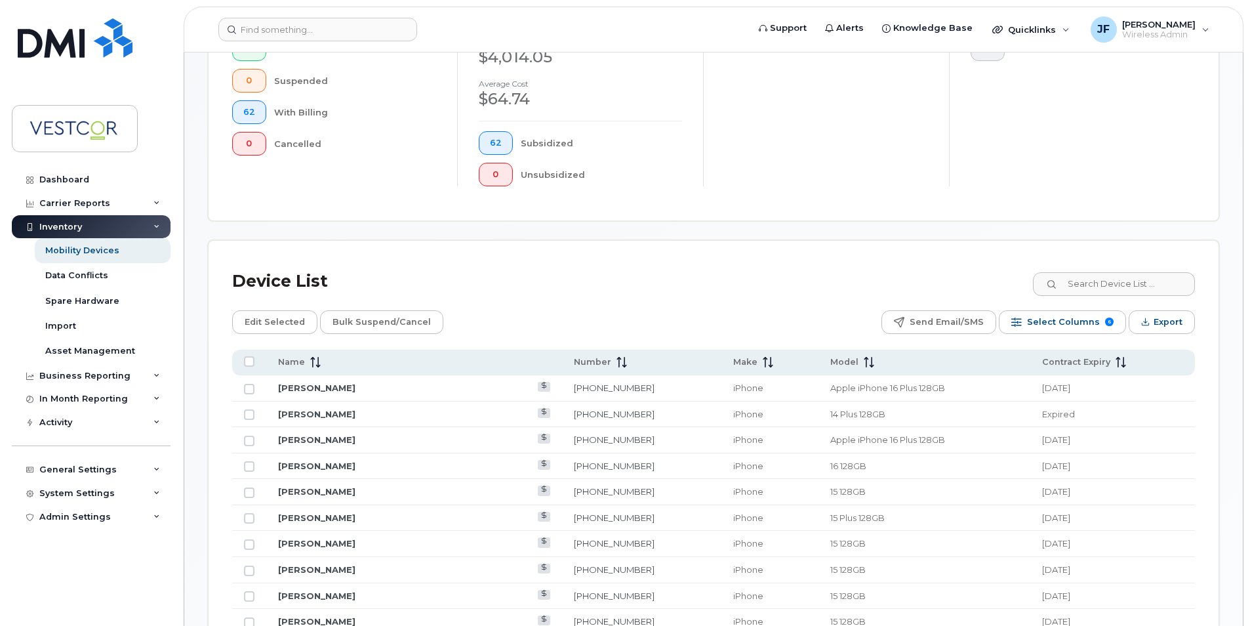
scroll to position [525, 0]
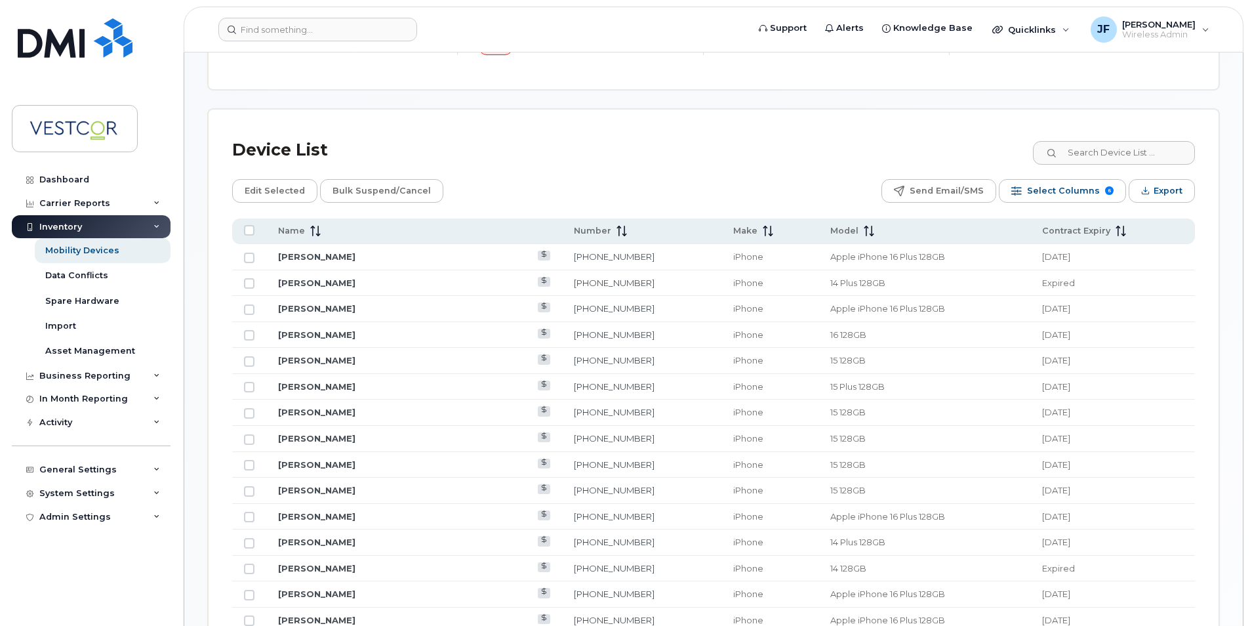
click at [930, 99] on div "Mobility Devices Devices Save Report Import from CSV Export to CSV Add Device F…" at bounding box center [713, 573] width 1011 height 2045
